Goal: Information Seeking & Learning: Check status

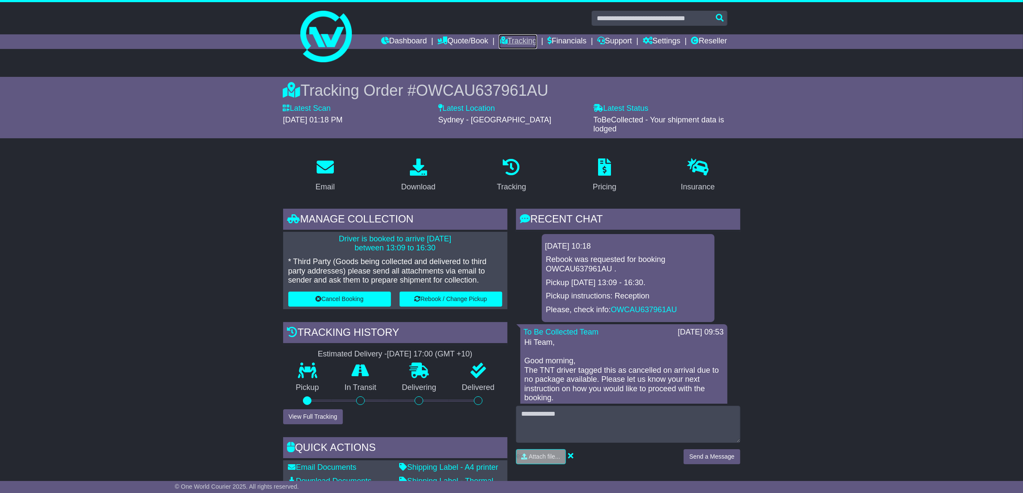
click at [513, 39] on link "Tracking" at bounding box center [518, 41] width 38 height 15
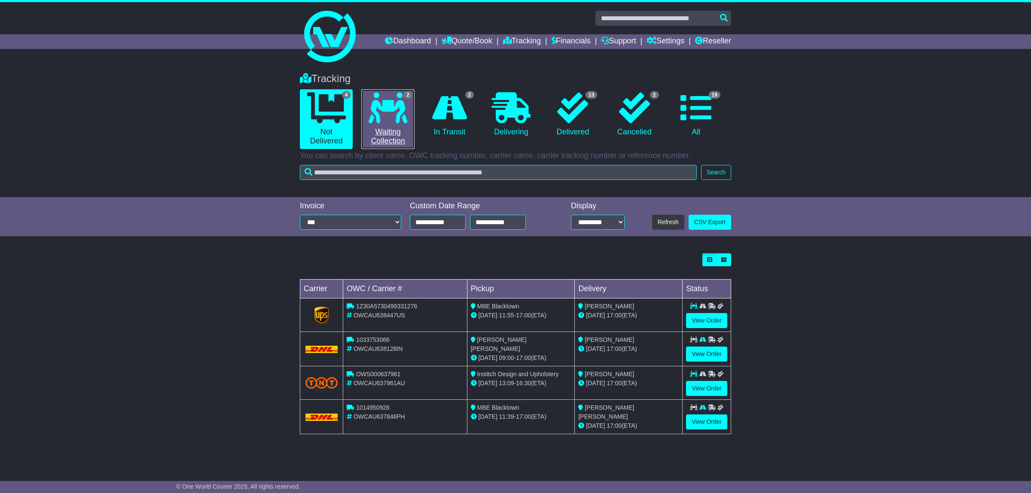
click at [383, 100] on icon at bounding box center [388, 107] width 39 height 31
click at [694, 385] on link "View Order" at bounding box center [706, 388] width 41 height 15
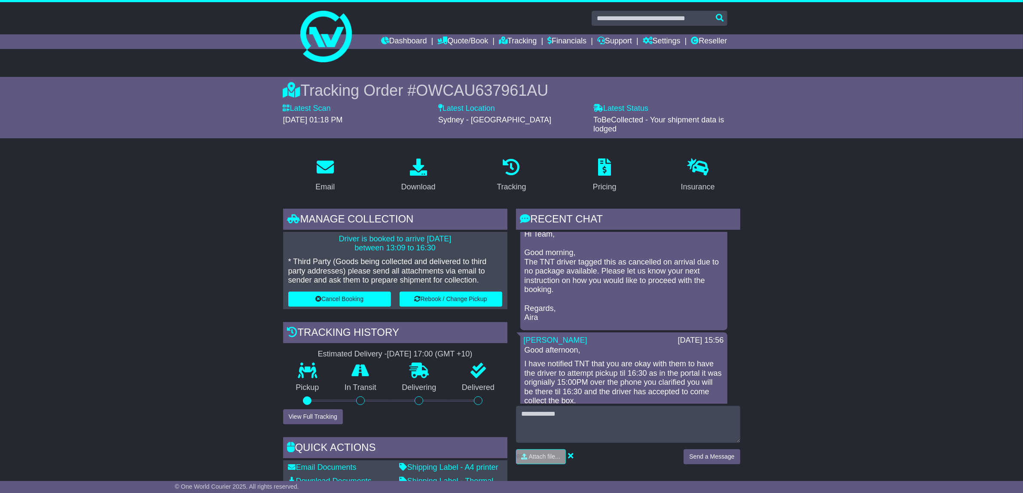
scroll to position [134, 0]
